Goal: Task Accomplishment & Management: Manage account settings

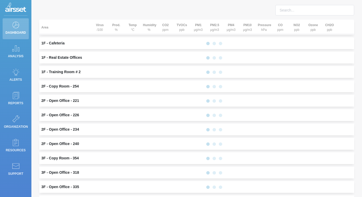
scroll to position [19, 0]
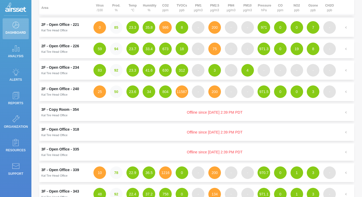
scroll to position [37, 0]
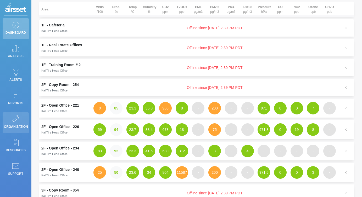
click at [16, 121] on icon at bounding box center [16, 118] width 8 height 7
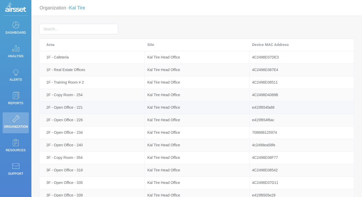
drag, startPoint x: 43, startPoint y: 42, endPoint x: 257, endPoint y: 106, distance: 224.1
click at [257, 106] on div "Area Site Device MAC Address 1F - Cafeteria Kal Tire Head Office 4C2498D37DE3 1…" at bounding box center [196, 132] width 315 height 189
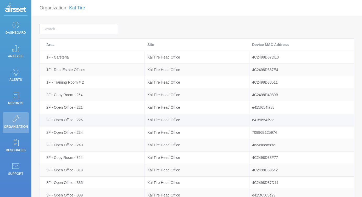
drag, startPoint x: 47, startPoint y: 44, endPoint x: 185, endPoint y: 121, distance: 158.9
click at [185, 121] on div "Area Site Device MAC Address 1F - Cafeteria Kal Tire Head Office 4C2498D37DE3 1…" at bounding box center [196, 132] width 315 height 189
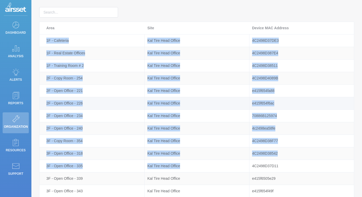
scroll to position [72, 0]
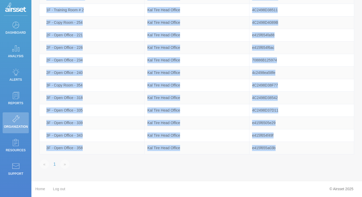
drag, startPoint x: 47, startPoint y: 54, endPoint x: 284, endPoint y: 156, distance: 258.1
click at [284, 156] on div "Area Site Device MAC Address 1F - Cafeteria Kal Tire Head Office 4C2498D37DE3 1…" at bounding box center [196, 62] width 323 height 222
copy div "1F - Cafeteria Kal Tire Head Office 4C2498D37DE3 1F - Real Estate Offices Kal T…"
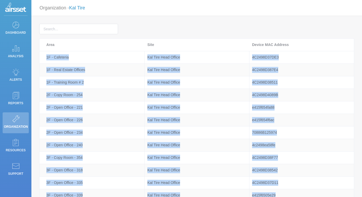
click at [83, 5] on link "Kal Tire" at bounding box center [77, 7] width 16 height 5
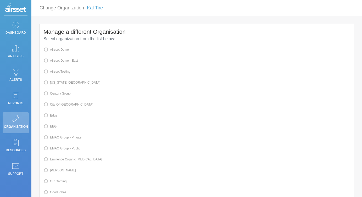
click at [108, 55] on div "Manage a different Organisation Select organization from the list below: Airsse…" at bounding box center [196, 173] width 314 height 298
click at [50, 72] on span at bounding box center [50, 72] width 0 height 4
click at [50, 72] on input "Airsset Testing" at bounding box center [51, 71] width 3 height 3
radio input "true"
radio input "false"
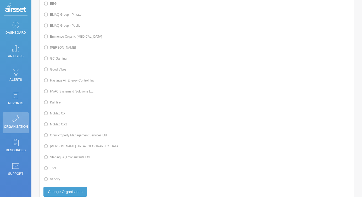
scroll to position [157, 0]
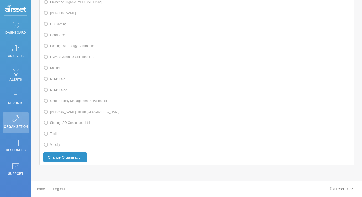
click at [68, 159] on button "Change Organisation" at bounding box center [64, 157] width 43 height 10
